Goal: Information Seeking & Learning: Learn about a topic

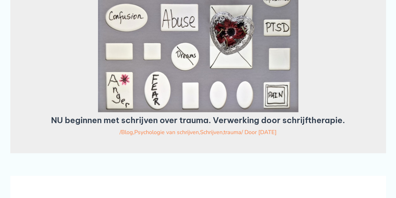
scroll to position [86, 0]
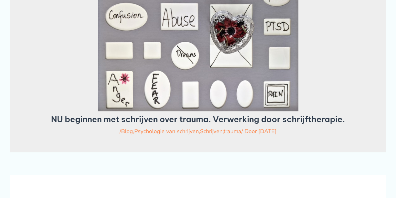
click at [56, 61] on div at bounding box center [197, 34] width 329 height 154
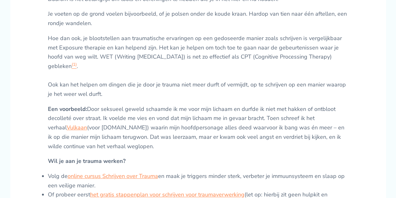
scroll to position [343, 0]
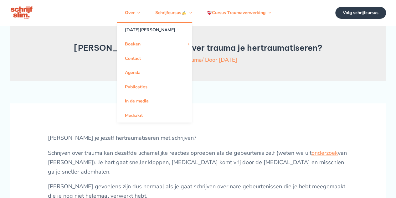
click at [142, 34] on link "[DATE][PERSON_NAME]" at bounding box center [154, 30] width 75 height 14
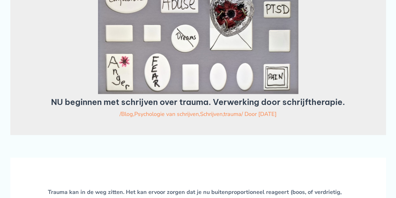
scroll to position [104, 0]
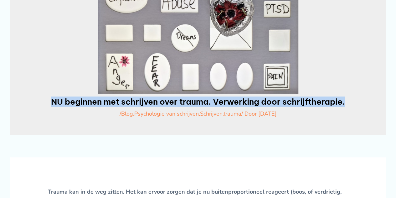
drag, startPoint x: 51, startPoint y: 112, endPoint x: 346, endPoint y: 108, distance: 294.8
click at [346, 106] on h1 "NU beginnen met schrijven over trauma. Verwerking door schrijftherapie." at bounding box center [197, 102] width 329 height 10
copy h1 "NU beginnen met schrijven over trauma. Verwerking door schrijftherapie."
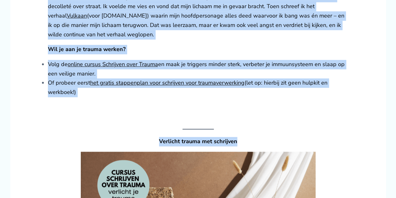
scroll to position [369, 0]
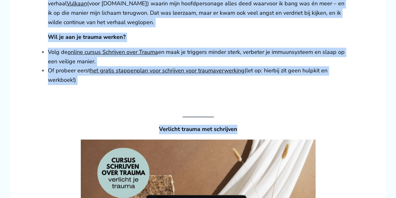
drag, startPoint x: 46, startPoint y: 26, endPoint x: 155, endPoint y: 21, distance: 108.4
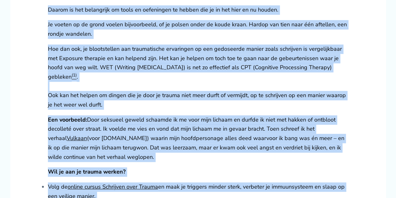
scroll to position [201, 0]
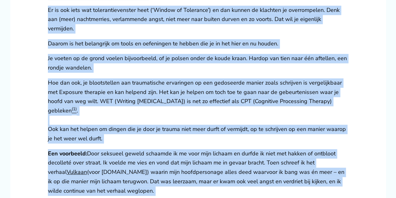
copy div "Kan je jezelf hertraumatiseren met schrijven? Schrijven over trauma kan dezelfd…"
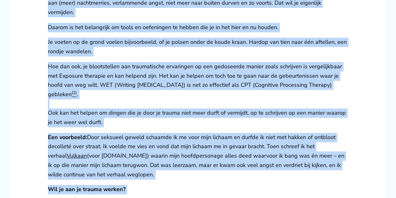
click at [164, 160] on p "Een voorbeeld: Door seksueel geweld schaamde ik me voor mijn lichaam en durfde …" at bounding box center [198, 156] width 300 height 47
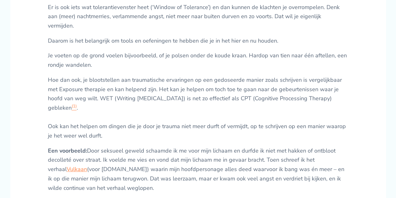
scroll to position [202, 0]
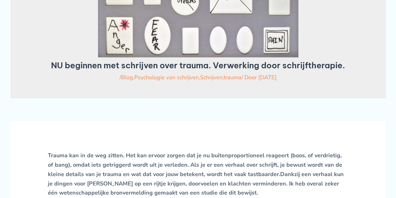
scroll to position [167, 0]
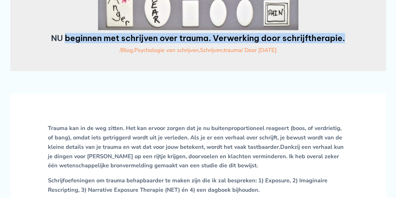
drag, startPoint x: 64, startPoint y: 47, endPoint x: 344, endPoint y: 47, distance: 280.1
click at [344, 43] on h1 "NU beginnen met schrijven over trauma. Verwerking door schrijftherapie." at bounding box center [197, 38] width 329 height 10
copy h1 "beginnen met schrijven over trauma. Verwerking door schrijftherapie."
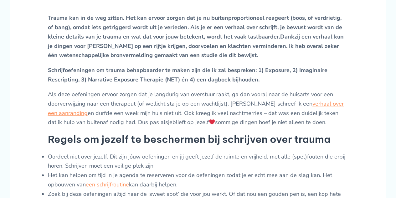
scroll to position [278, 0]
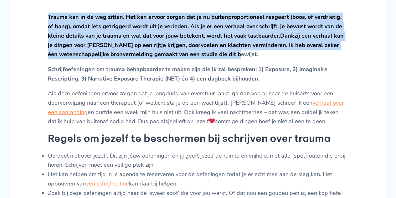
drag, startPoint x: 47, startPoint y: 25, endPoint x: 245, endPoint y: 61, distance: 201.6
copy p "Trauma kan in de weg zitten. Het kan ervoor zorgen dat je nu buitenproportionee…"
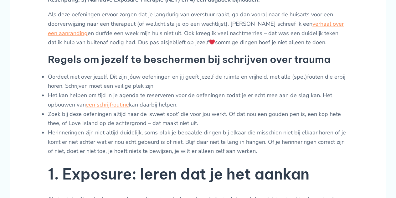
click at [188, 103] on li "Het kan helpen om tijd in je agenda te reserveren voor de oefeningen zodat je e…" at bounding box center [198, 100] width 300 height 18
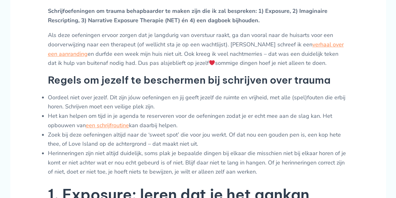
scroll to position [337, 0]
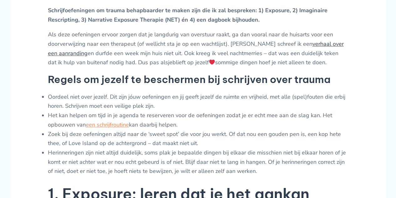
click at [299, 52] on link "verhaal over een aanranding" at bounding box center [196, 48] width 296 height 17
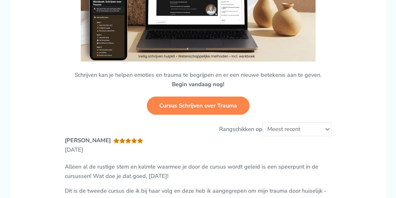
scroll to position [1502, 0]
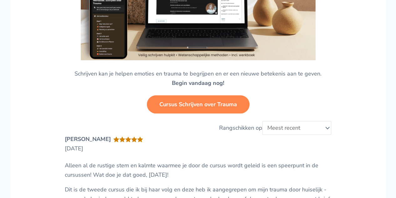
drag, startPoint x: 322, startPoint y: 82, endPoint x: 63, endPoint y: 74, distance: 259.2
click at [63, 74] on div "Verlicht trauma met schrijven [PERSON_NAME] kan je helpen emoties en trauma te …" at bounding box center [198, 199] width 300 height 684
copy p "Schrijven kan je helpen emoties en trauma te begrijpen en er een nieuwe beteken…"
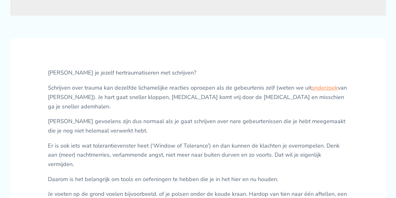
scroll to position [63, 0]
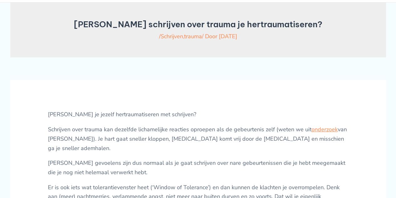
scroll to position [24, 0]
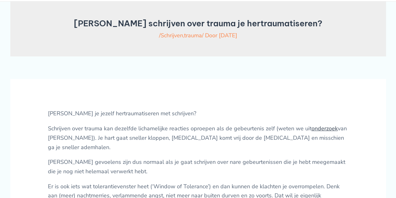
click at [322, 132] on link "onderzoek" at bounding box center [324, 129] width 26 height 8
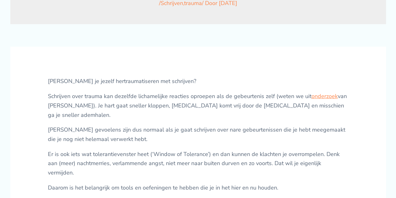
scroll to position [56, 0]
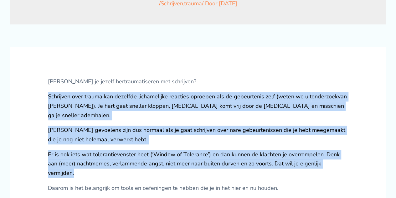
drag, startPoint x: 46, startPoint y: 105, endPoint x: 337, endPoint y: 171, distance: 299.0
copy div "Schrijven over trauma kan dezelfde lichamelijke reacties oproepen als de gebeur…"
click at [152, 116] on p "Schrijven over trauma kan dezelfde lichamelijke reacties oproepen als de gebeur…" at bounding box center [198, 106] width 300 height 28
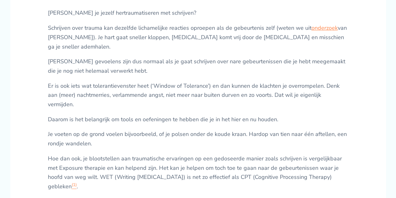
scroll to position [125, 0]
click at [92, 119] on p "Daarom is het belangrijk om tools en oefeningen te hebben die je in het hier en…" at bounding box center [198, 119] width 300 height 9
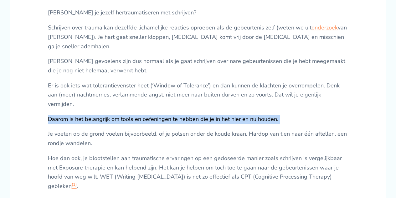
click at [92, 119] on p "Daarom is het belangrijk om tools en oefeningen te hebben die je in het hier en…" at bounding box center [198, 119] width 300 height 9
copy div "Daarom is het belangrijk om tools en oefeningen te hebben die je in het hier en…"
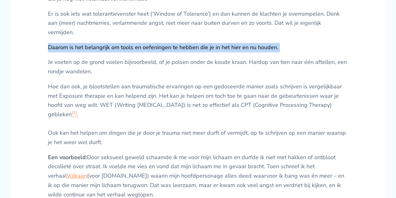
scroll to position [197, 0]
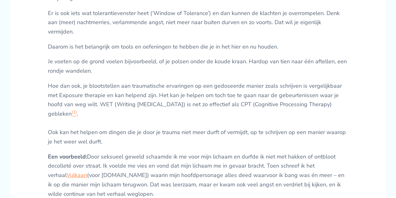
click at [110, 96] on p "Hoe dan ook, je blootstellen aan traumatische ervaringen op een gedoseerde mani…" at bounding box center [198, 113] width 300 height 65
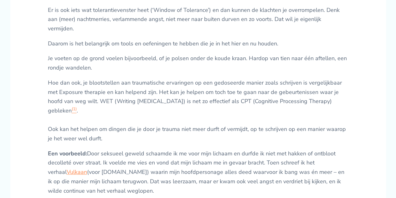
scroll to position [201, 0]
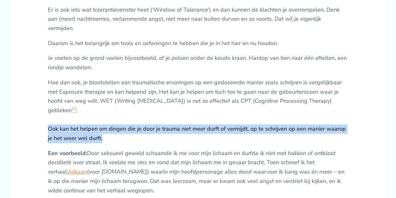
drag, startPoint x: 102, startPoint y: 137, endPoint x: 45, endPoint y: 128, distance: 57.7
copy p "Ook kan het helpen om dingen die je door je trauma niet meer durft of vermijdt,…"
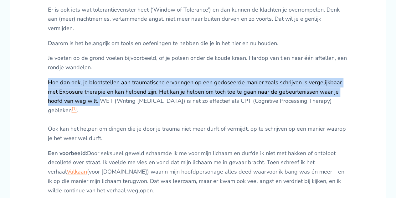
drag, startPoint x: 45, startPoint y: 81, endPoint x: 101, endPoint y: 98, distance: 58.4
copy p "Hoe dan ook, je blootstellen aan traumatische ervaringen op een gedoseerde mani…"
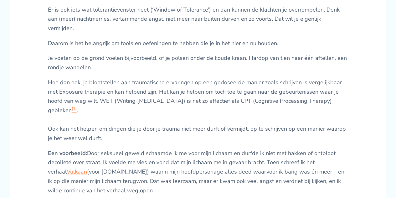
click at [140, 113] on p "Hoe dan ook, je blootstellen aan traumatische ervaringen op een gedoseerde mani…" at bounding box center [198, 110] width 300 height 65
click at [101, 80] on p "Hoe dan ook, je blootstellen aan traumatische ervaringen op een gedoseerde mani…" at bounding box center [198, 110] width 300 height 65
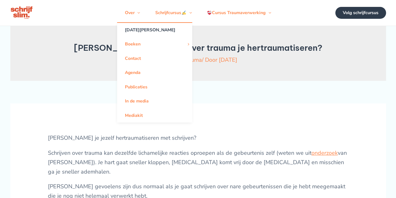
click at [144, 31] on link "[DATE][PERSON_NAME]" at bounding box center [154, 30] width 75 height 14
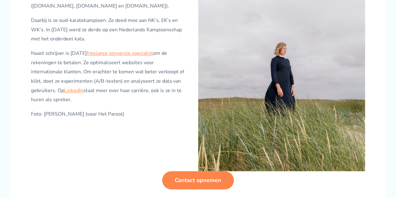
scroll to position [402, 0]
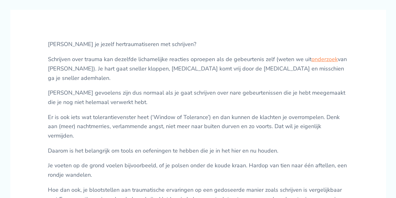
scroll to position [85, 0]
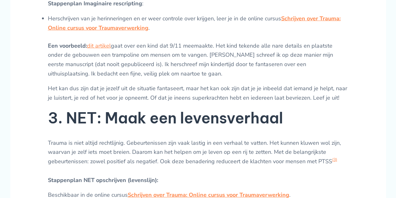
scroll to position [788, 0]
click at [105, 49] on link "dit artikel" at bounding box center [99, 46] width 24 height 8
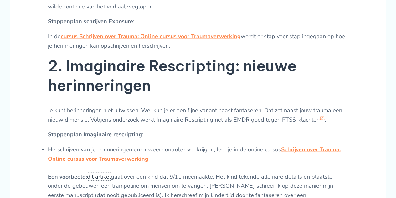
scroll to position [655, 0]
